Goal: Task Accomplishment & Management: Use online tool/utility

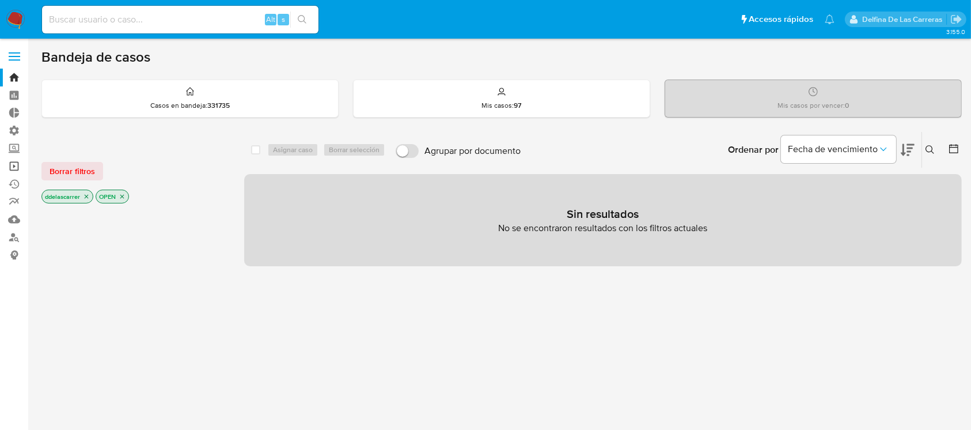
click at [13, 166] on link "Operaciones masivas" at bounding box center [68, 166] width 137 height 18
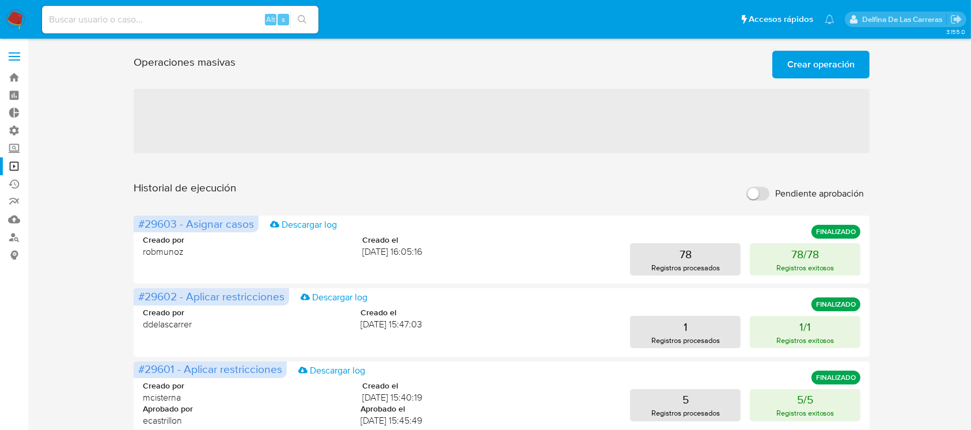
click at [808, 58] on span "Crear operación" at bounding box center [820, 64] width 67 height 25
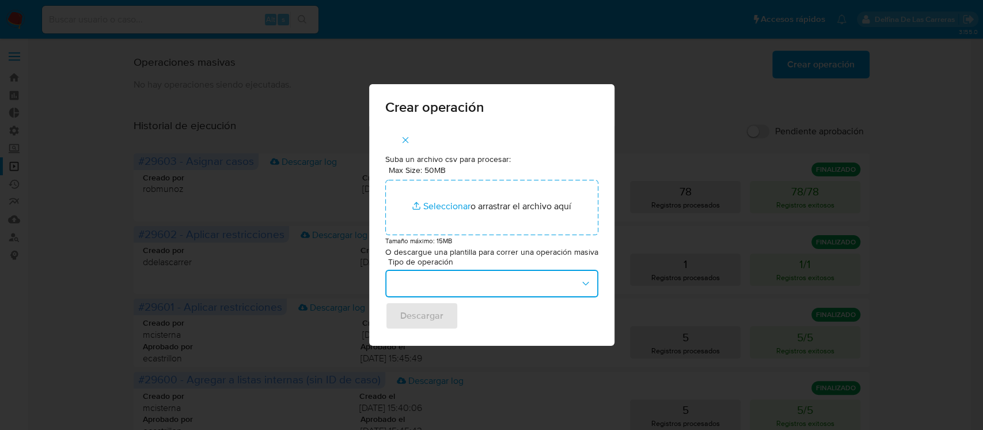
click at [476, 291] on button "button" at bounding box center [491, 284] width 213 height 28
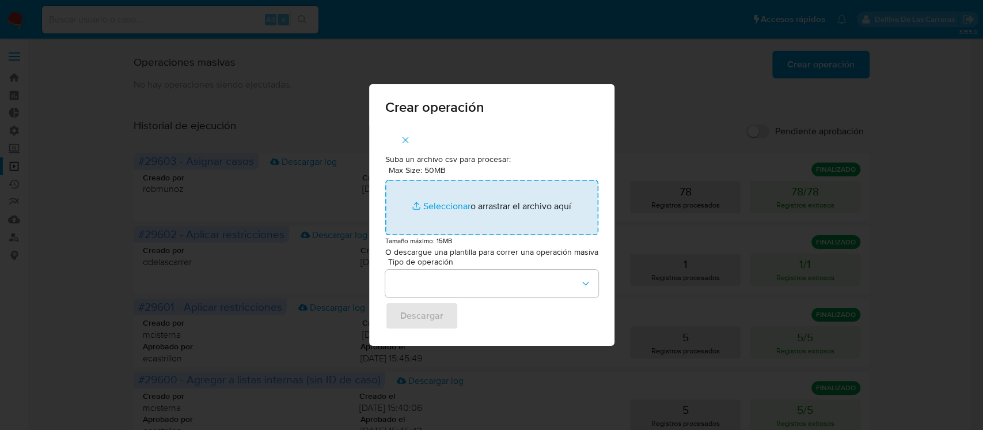
click at [571, 200] on input "Max Size: 50MB Seleccionar archivos" at bounding box center [491, 207] width 213 height 55
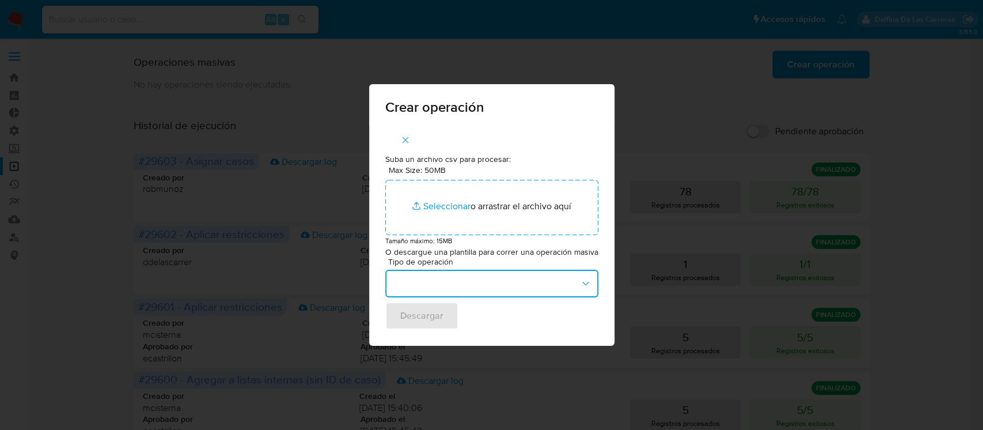
click at [523, 278] on button "button" at bounding box center [491, 284] width 213 height 28
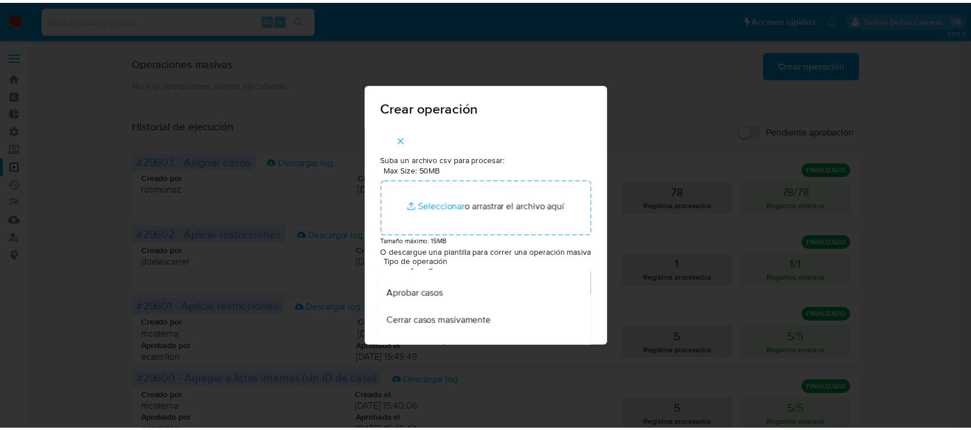
scroll to position [153, 0]
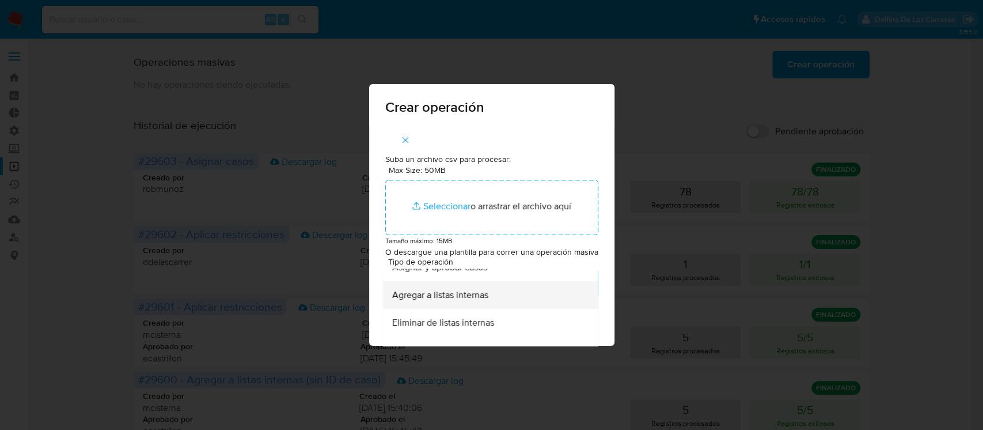
click at [451, 299] on span "Agregar a listas internas" at bounding box center [440, 296] width 96 height 12
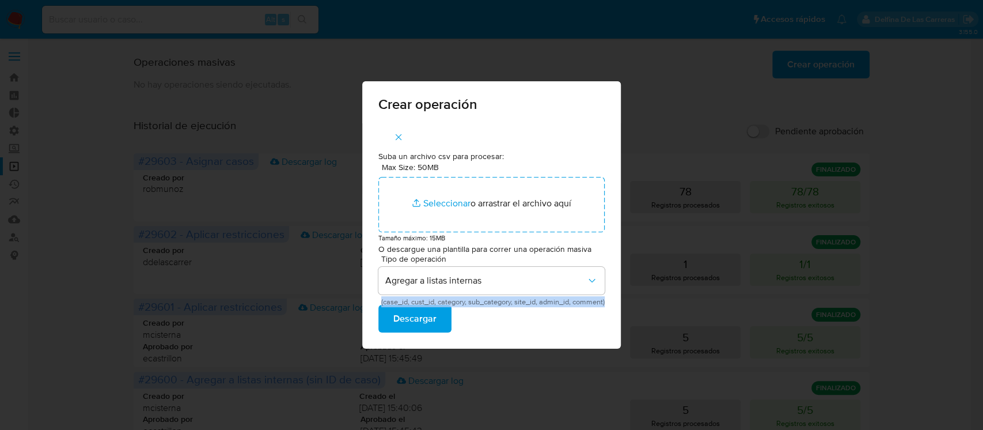
drag, startPoint x: 614, startPoint y: 304, endPoint x: 378, endPoint y: 303, distance: 236.1
click at [378, 303] on div "Suba un archivo csv para procesar: Max Size: 50MB Seleccionar archivos Seleccio…" at bounding box center [491, 236] width 259 height 226
click at [503, 339] on div "Suba un archivo csv para procesar: Max Size: 50MB Seleccionar archivos Seleccio…" at bounding box center [491, 236] width 259 height 226
click at [393, 132] on icon "button" at bounding box center [398, 137] width 10 height 10
